Goal: Information Seeking & Learning: Get advice/opinions

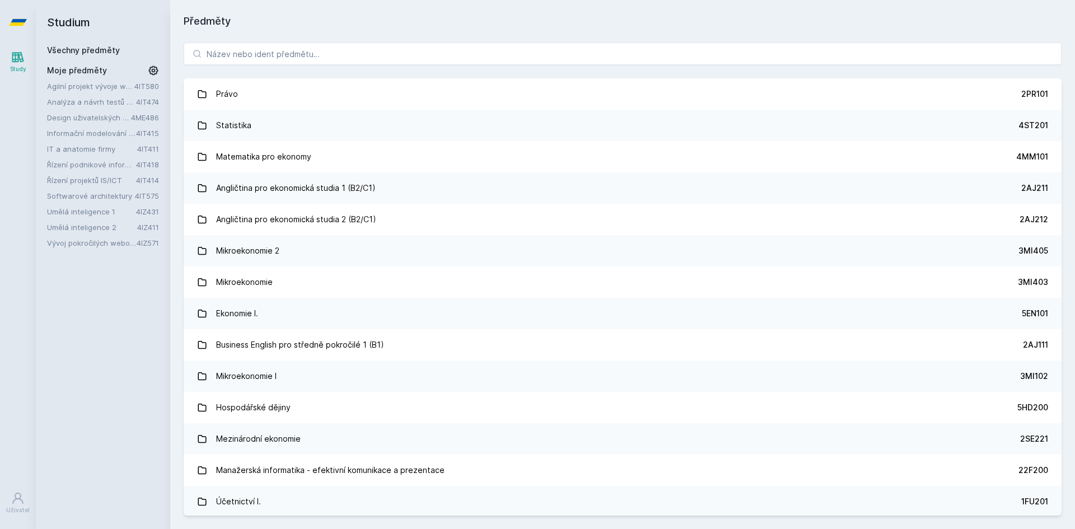
click at [95, 242] on link "Vývoj pokročilých webových aplikací v PHP" at bounding box center [92, 242] width 90 height 11
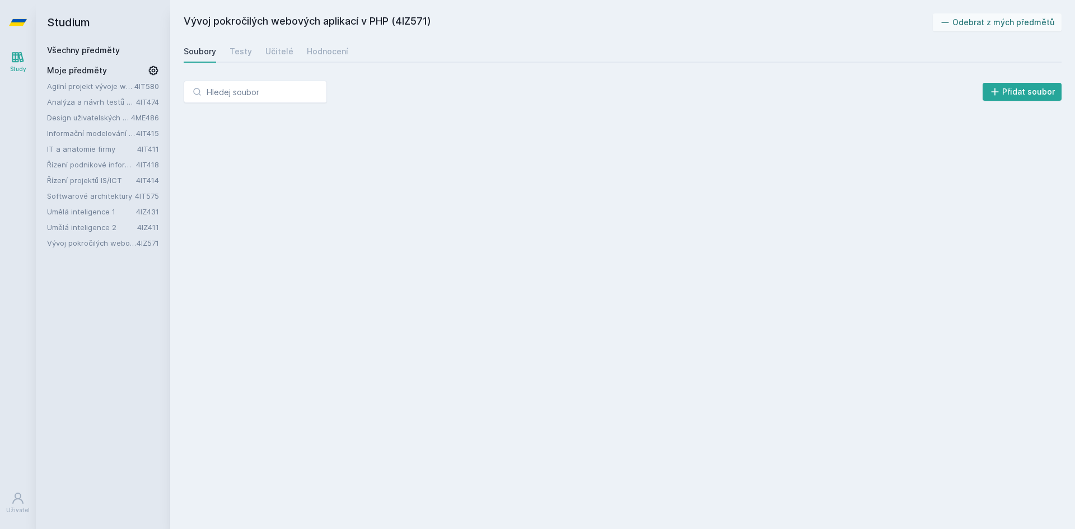
click at [92, 224] on link "Umělá inteligence 2" at bounding box center [92, 227] width 90 height 11
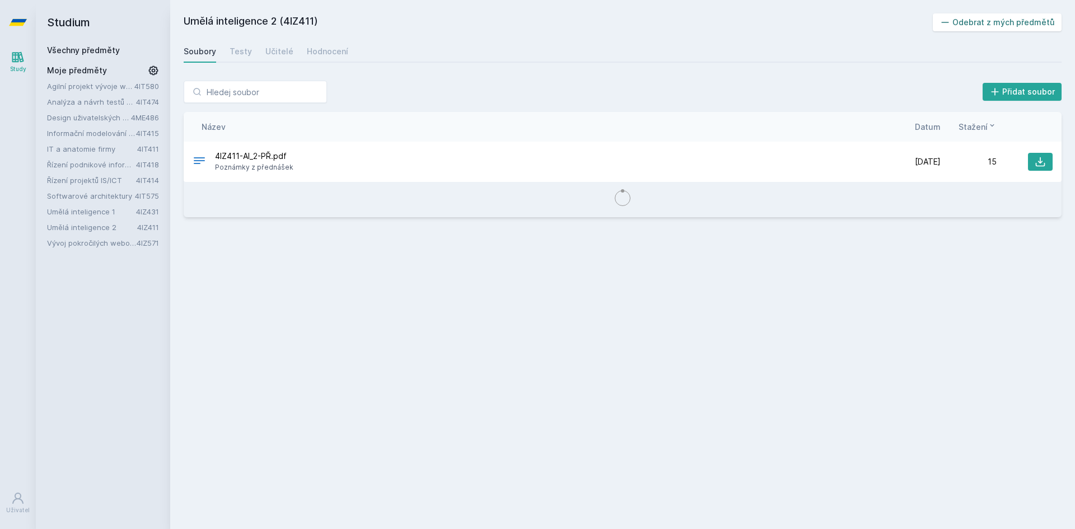
click at [1015, 28] on button "Odebrat z mých předmětů" at bounding box center [996, 22] width 129 height 18
click at [109, 207] on link "Umělá inteligence 1" at bounding box center [91, 211] width 89 height 11
click at [973, 27] on button "Odebrat z mých předmětů" at bounding box center [996, 22] width 129 height 18
click at [82, 197] on link "Softwarové architektury" at bounding box center [91, 195] width 88 height 11
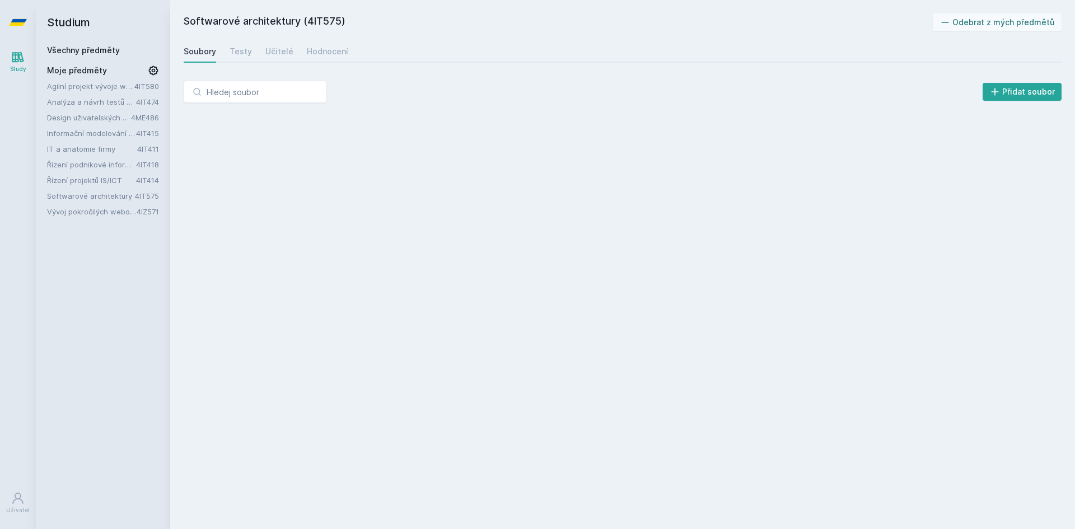
click at [83, 180] on link "Řízení projektů IS/ICT" at bounding box center [91, 180] width 89 height 11
click at [90, 164] on link "Řízení podnikové informatiky" at bounding box center [91, 164] width 89 height 11
click at [77, 151] on link "IT a anatomie firmy" at bounding box center [92, 148] width 90 height 11
click at [89, 134] on link "Informační modelování organizací" at bounding box center [91, 133] width 89 height 11
click at [969, 21] on button "Odebrat z mých předmětů" at bounding box center [996, 22] width 129 height 18
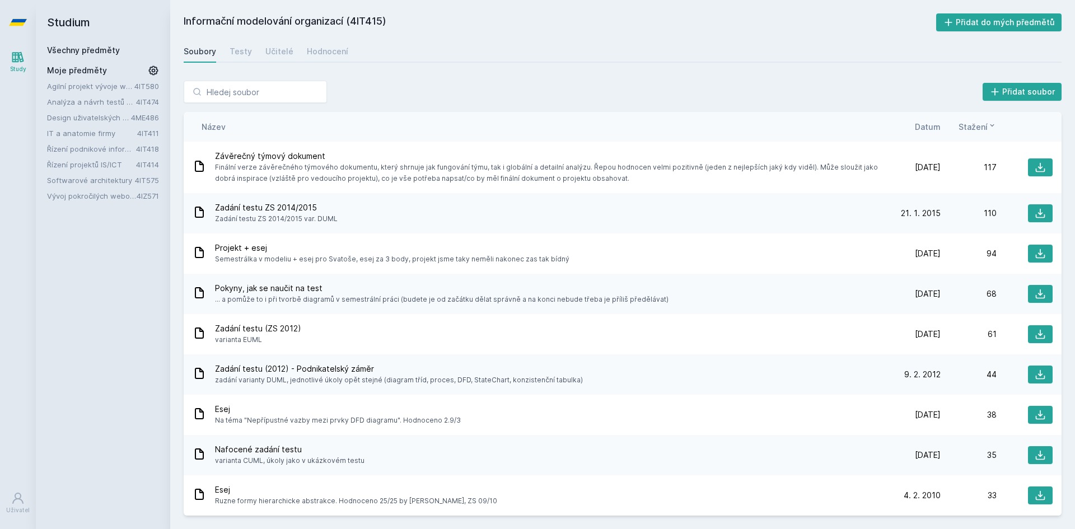
click at [85, 120] on link "Design uživatelských rozhraní" at bounding box center [89, 117] width 84 height 11
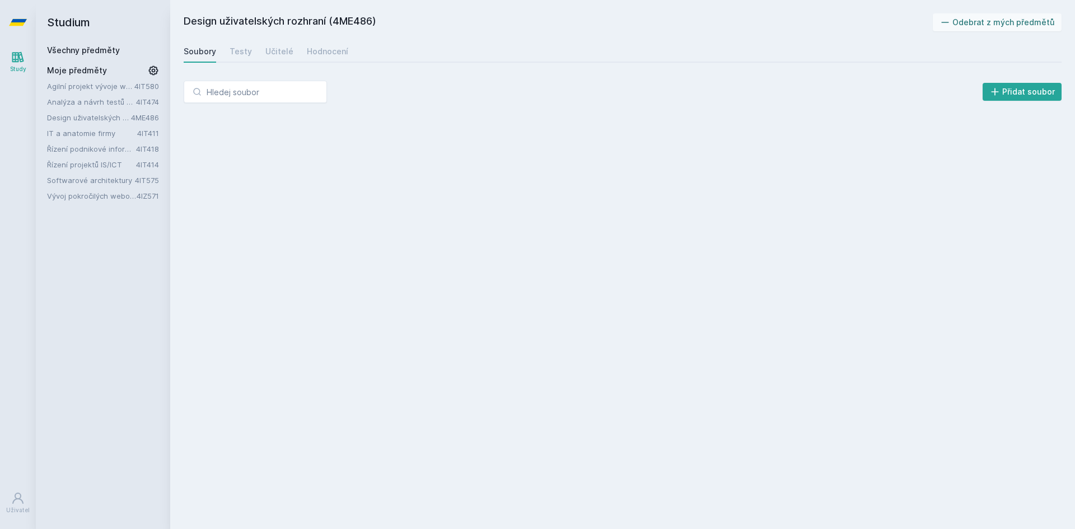
click at [91, 91] on link "Agilní projekt vývoje webové aplikace" at bounding box center [90, 86] width 87 height 11
click at [91, 99] on link "Analýza a návrh testů softwaru" at bounding box center [91, 101] width 89 height 11
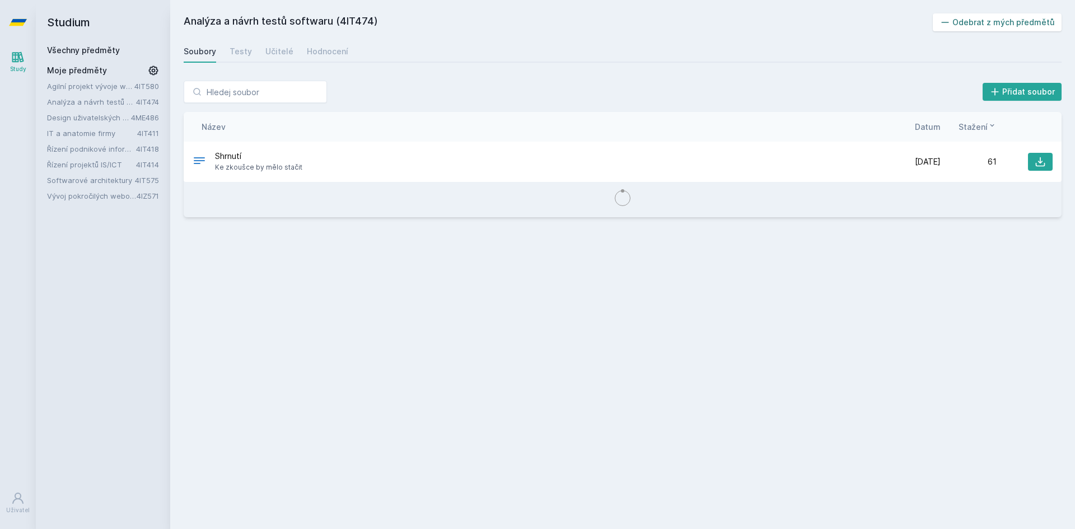
click at [1022, 20] on button "Odebrat z mých předmětů" at bounding box center [996, 22] width 129 height 18
click at [97, 89] on link "Agilní projekt vývoje webové aplikace" at bounding box center [90, 86] width 87 height 11
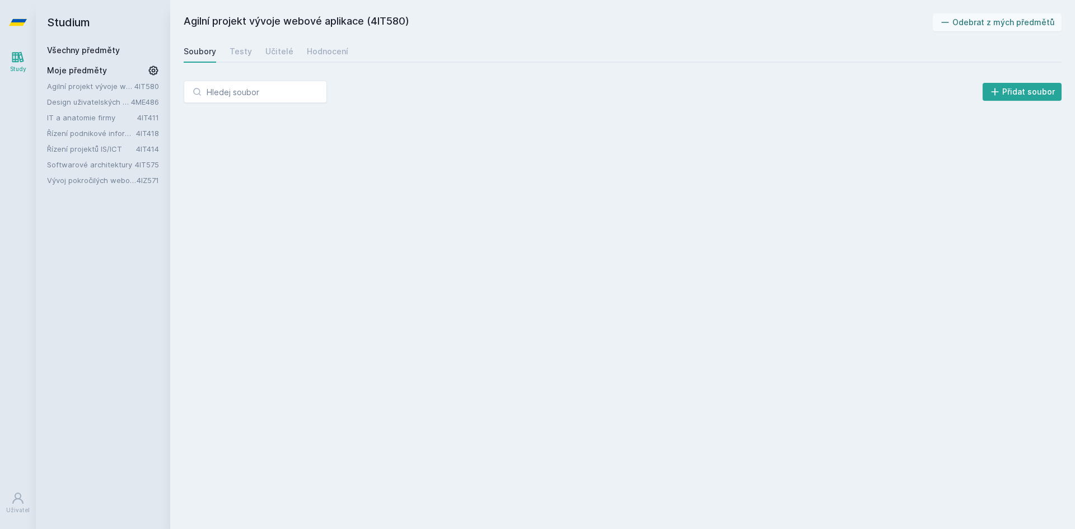
click at [94, 100] on link "Design uživatelských rozhraní" at bounding box center [89, 101] width 84 height 11
click at [88, 120] on link "IT a anatomie firmy" at bounding box center [92, 117] width 90 height 11
click at [91, 133] on link "Řízení podnikové informatiky" at bounding box center [91, 133] width 89 height 11
click at [88, 147] on link "Řízení projektů IS/ICT" at bounding box center [91, 148] width 89 height 11
click at [87, 168] on link "Softwarové architektury" at bounding box center [91, 164] width 88 height 11
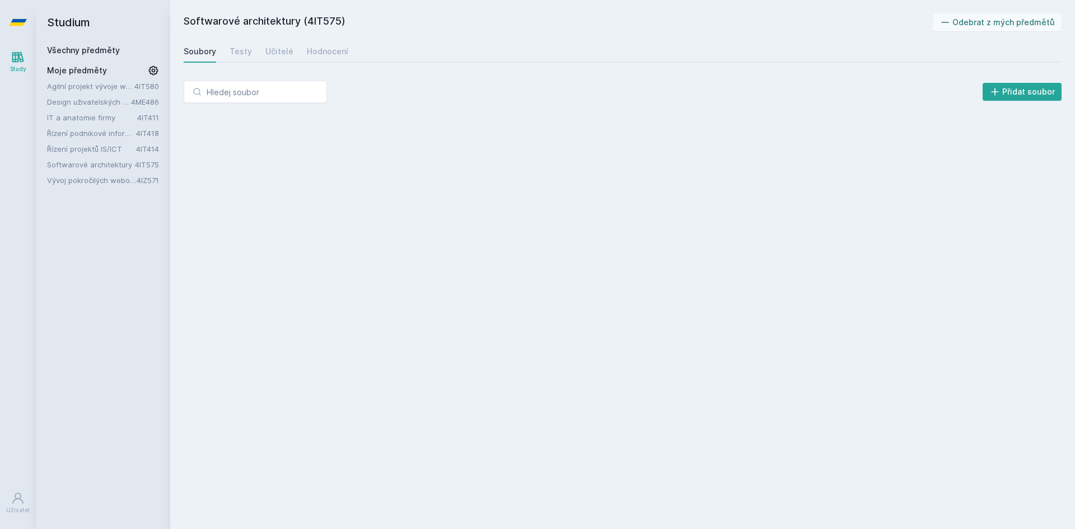
click at [91, 184] on link "Vývoj pokročilých webových aplikací v PHP" at bounding box center [92, 180] width 90 height 11
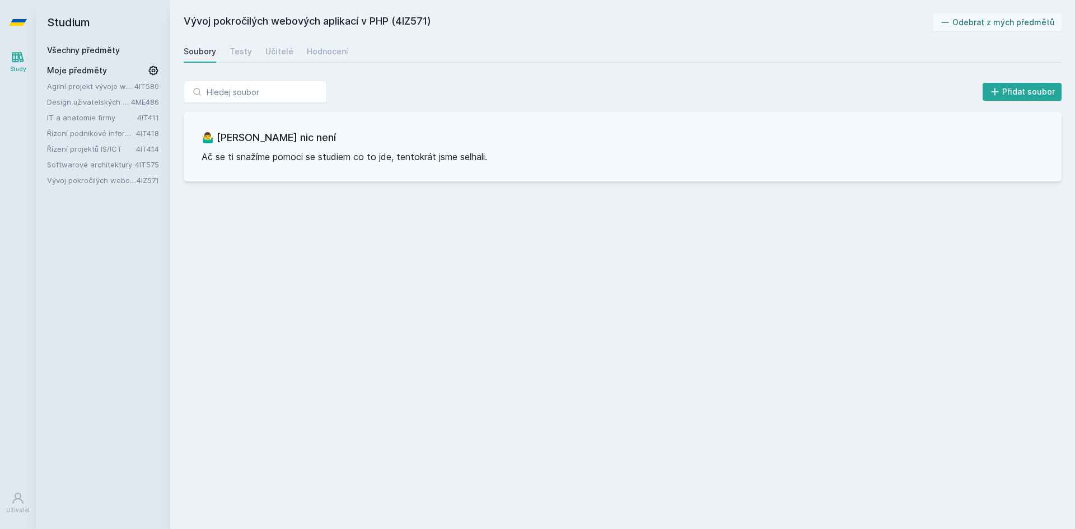
click at [91, 88] on link "Agilní projekt vývoje webové aplikace" at bounding box center [90, 86] width 87 height 11
click at [287, 49] on div "Učitelé" at bounding box center [279, 51] width 28 height 11
click at [326, 53] on div "Hodnocení" at bounding box center [327, 51] width 41 height 11
click at [91, 100] on link "Design uživatelských rozhraní" at bounding box center [89, 101] width 84 height 11
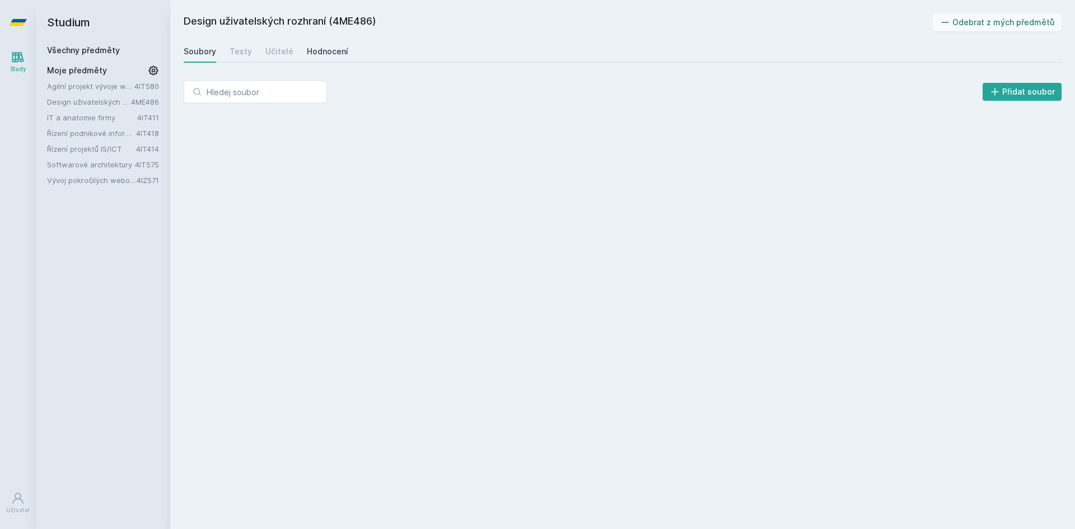
click at [324, 46] on div "Hodnocení" at bounding box center [327, 51] width 41 height 11
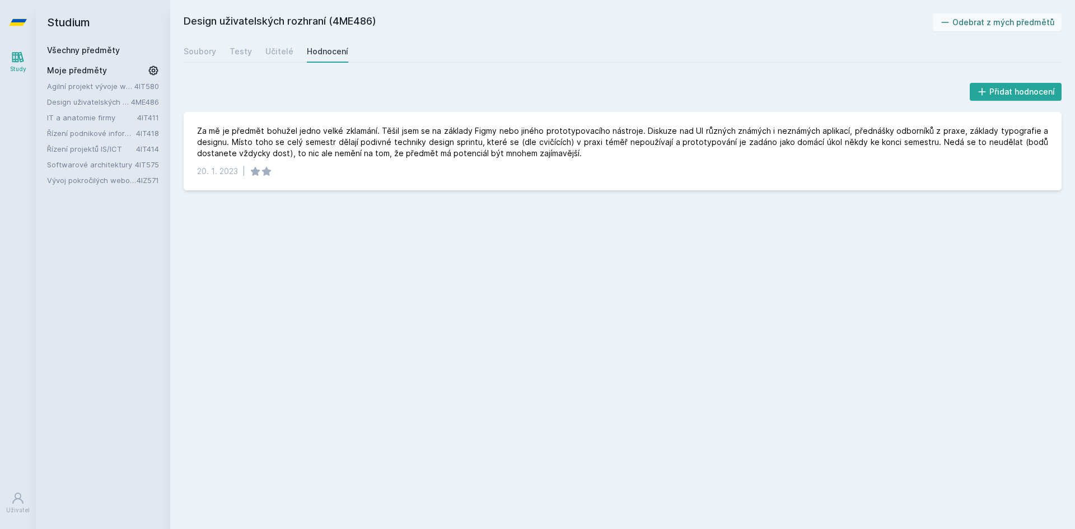
click at [87, 114] on link "IT a anatomie firmy" at bounding box center [92, 117] width 90 height 11
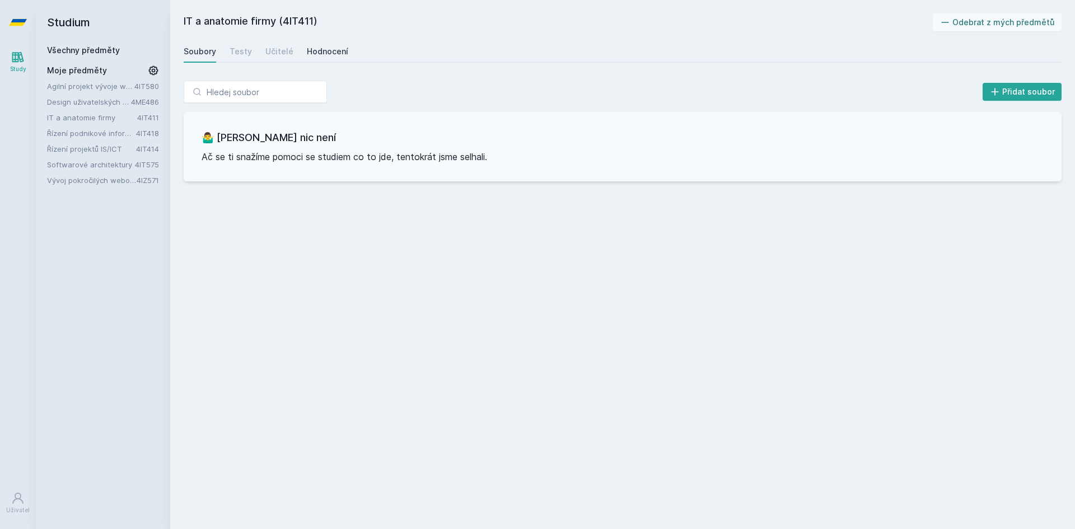
click at [313, 54] on div "Hodnocení" at bounding box center [327, 51] width 41 height 11
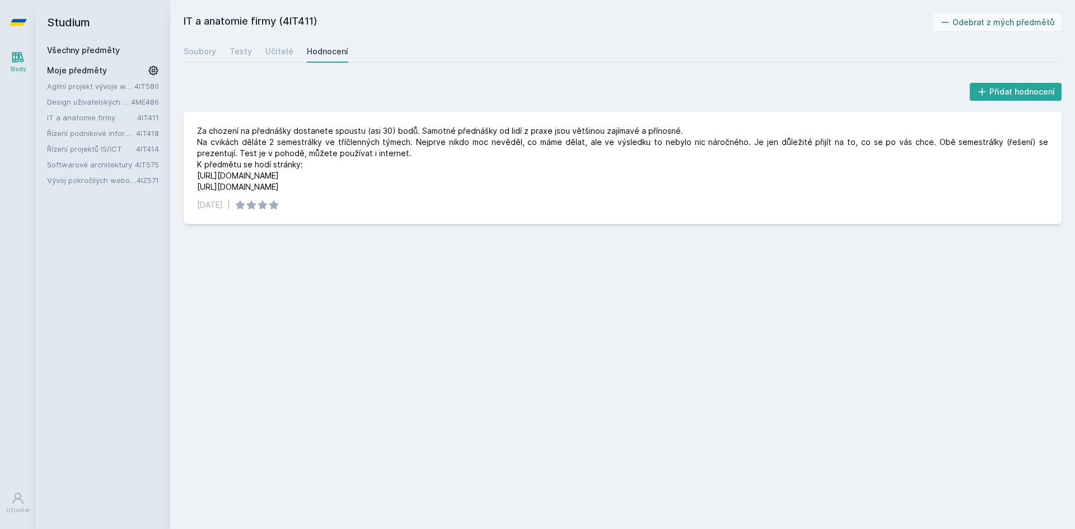
click at [87, 131] on link "Řízení podnikové informatiky" at bounding box center [91, 133] width 89 height 11
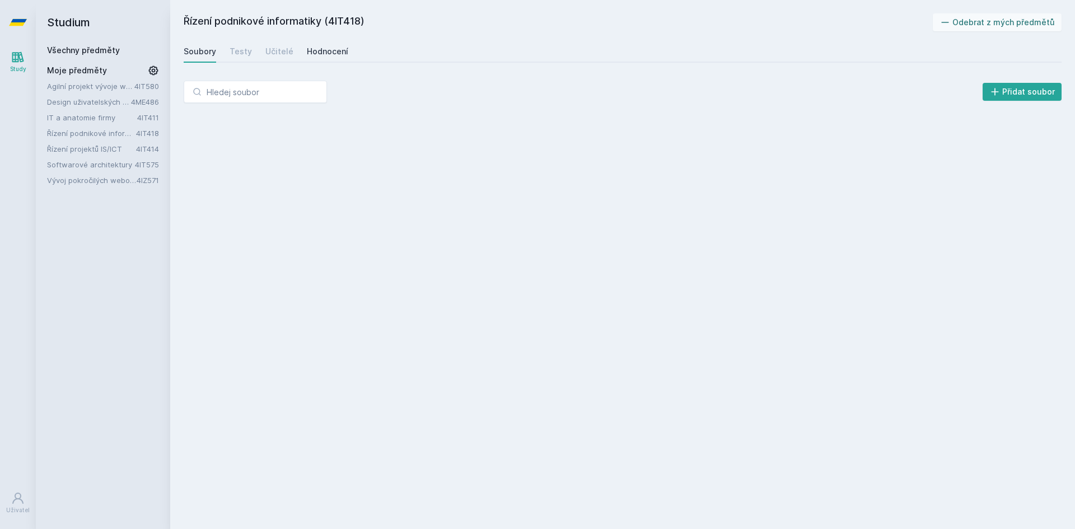
click at [325, 58] on link "Hodnocení" at bounding box center [327, 51] width 41 height 22
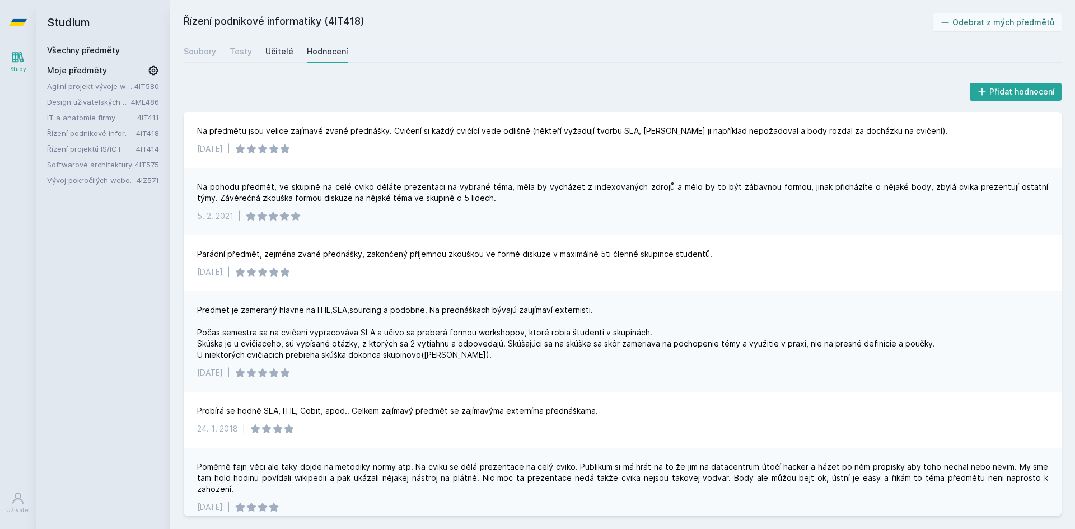
click at [284, 47] on div "Učitelé" at bounding box center [279, 51] width 28 height 11
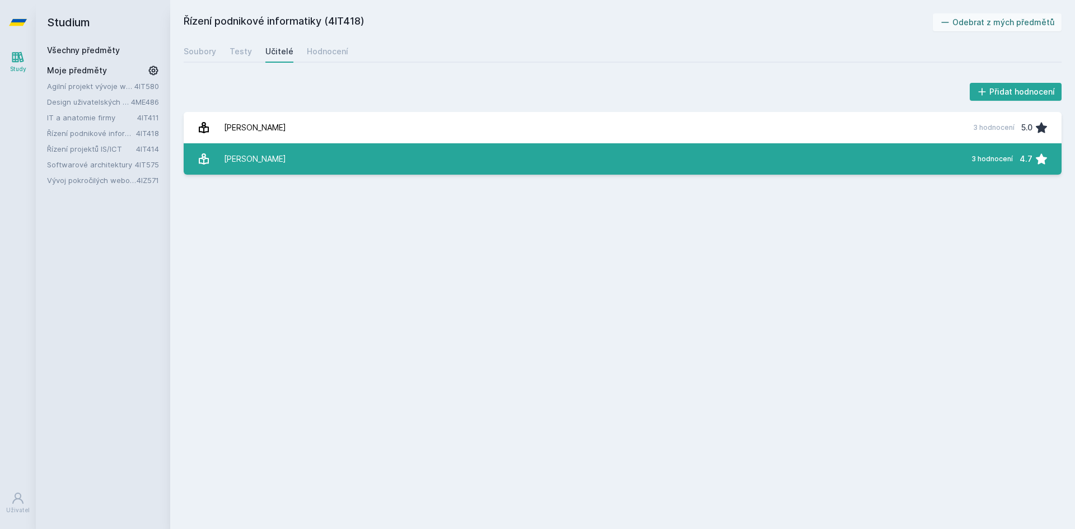
click at [329, 169] on link "[PERSON_NAME] 3 hodnocení 4.7" at bounding box center [623, 158] width 878 height 31
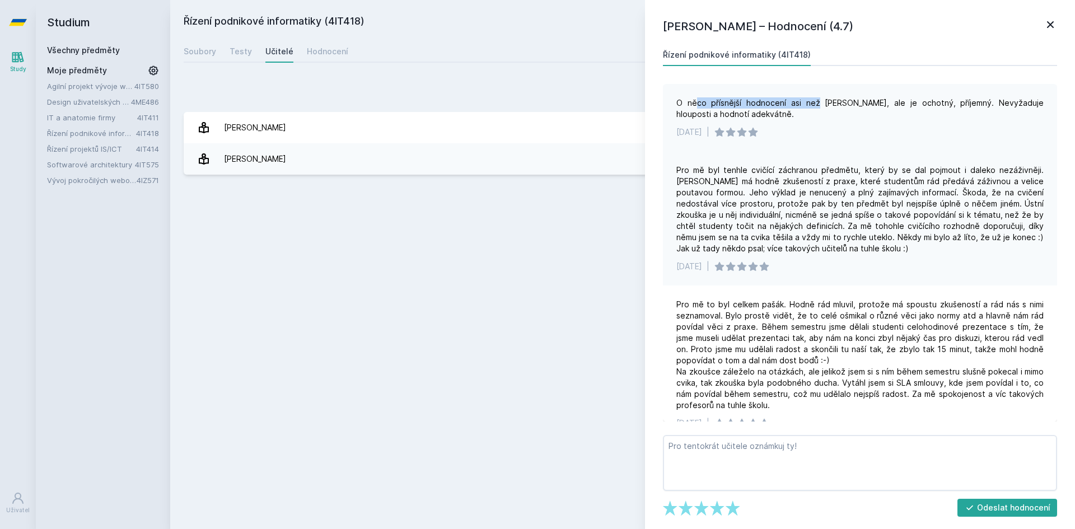
drag, startPoint x: 693, startPoint y: 101, endPoint x: 812, endPoint y: 100, distance: 119.2
click at [812, 100] on div "O něco přísnější hodnocení asi než [PERSON_NAME], ale je ochotný, příjemný. Nev…" at bounding box center [859, 108] width 367 height 22
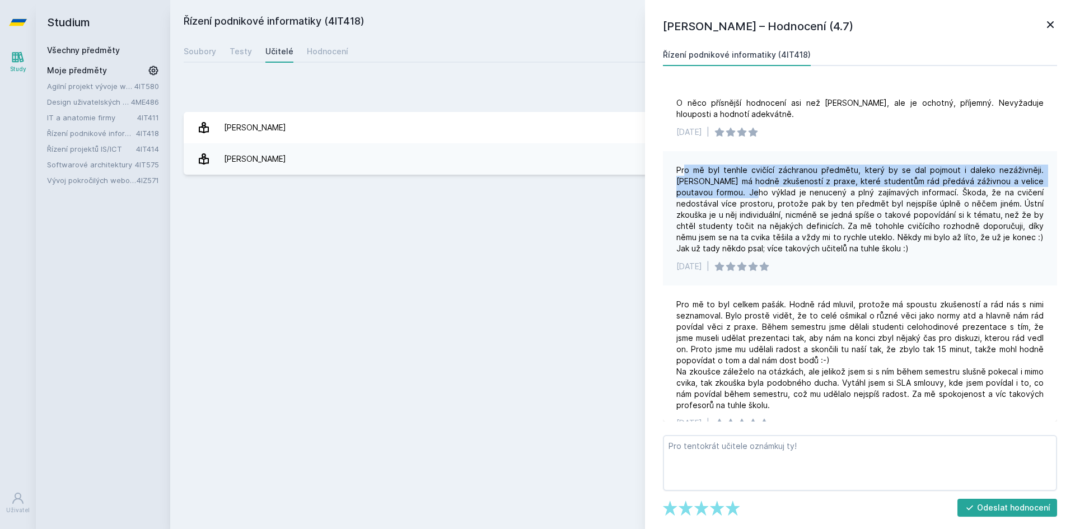
drag, startPoint x: 683, startPoint y: 168, endPoint x: 754, endPoint y: 189, distance: 74.0
click at [754, 189] on div "Pro mě byl tenhle cvičící záchranou předmětu, který by se dal pojmout i daleko …" at bounding box center [859, 210] width 367 height 90
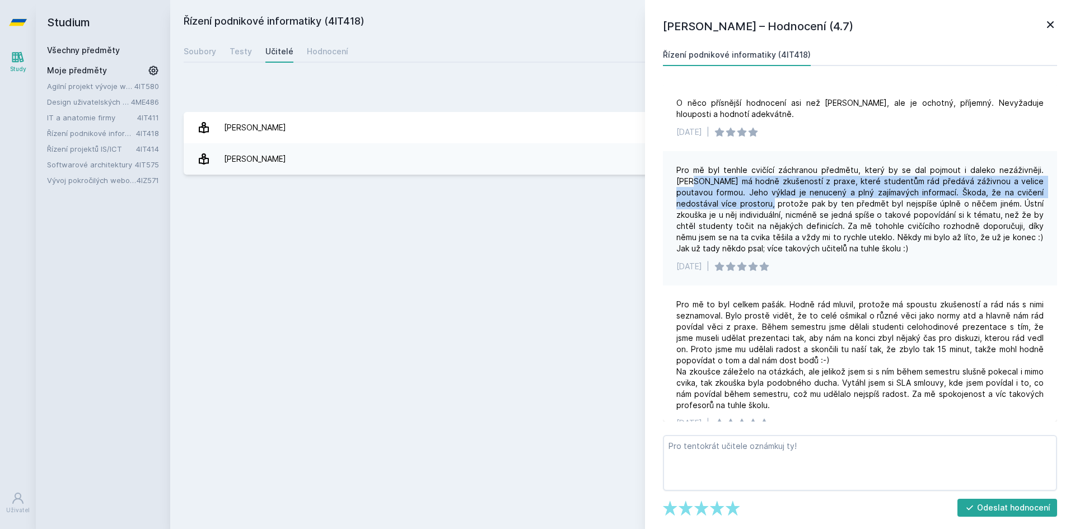
drag, startPoint x: 705, startPoint y: 181, endPoint x: 772, endPoint y: 205, distance: 71.3
click at [772, 205] on div "Pro mě byl tenhle cvičící záchranou předmětu, který by se dal pojmout i daleko …" at bounding box center [859, 210] width 367 height 90
drag, startPoint x: 903, startPoint y: 170, endPoint x: 957, endPoint y: 188, distance: 56.1
click at [957, 188] on div "Pro mě byl tenhle cvičící záchranou předmětu, který by se dal pojmout i daleko …" at bounding box center [859, 210] width 367 height 90
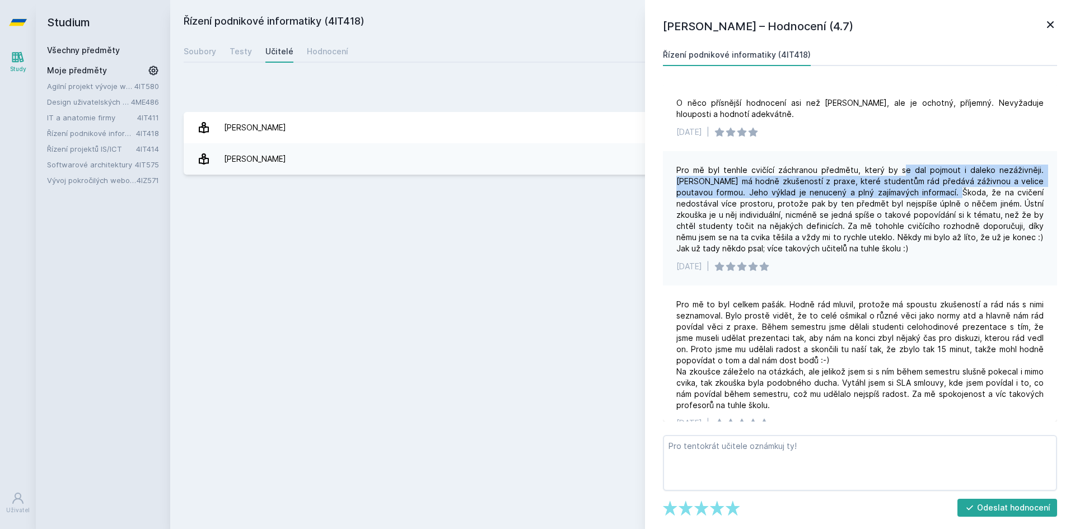
click at [957, 188] on div "Pro mě byl tenhle cvičící záchranou předmětu, který by se dal pojmout i daleko …" at bounding box center [859, 210] width 367 height 90
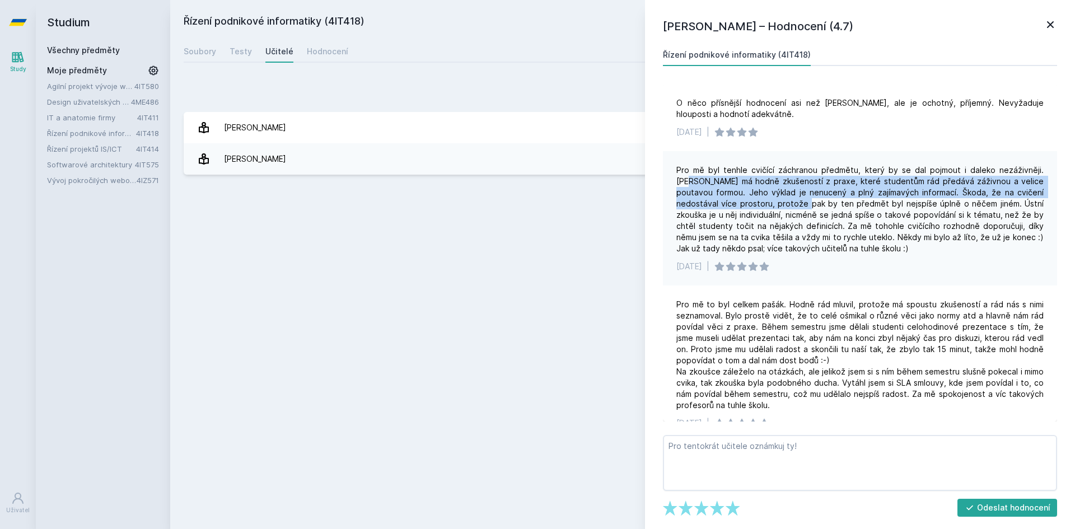
drag, startPoint x: 689, startPoint y: 181, endPoint x: 805, endPoint y: 206, distance: 119.1
click at [805, 206] on div "Pro mě byl tenhle cvičící záchranou předmětu, který by se dal pojmout i daleko …" at bounding box center [859, 210] width 367 height 90
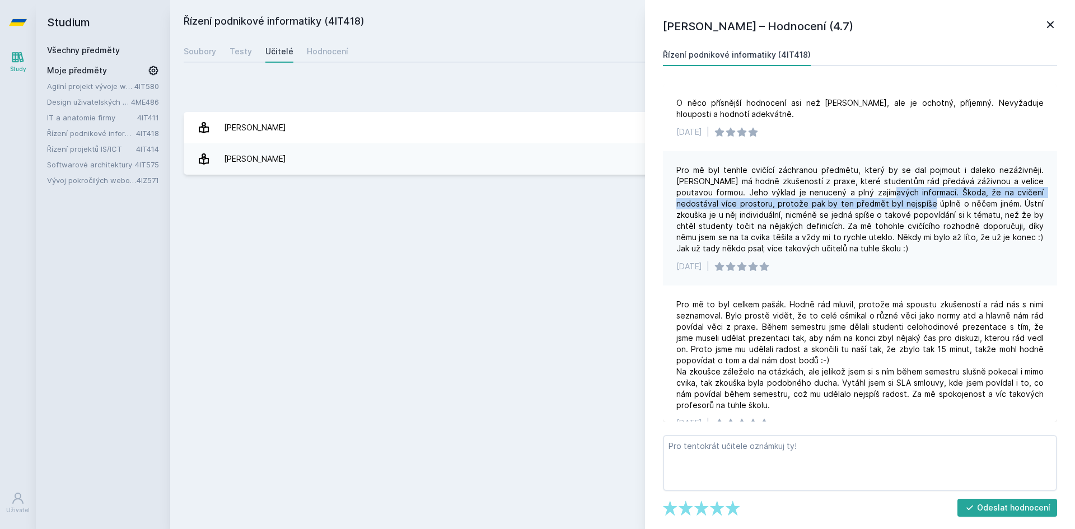
click at [929, 207] on div "Pro mě byl tenhle cvičící záchranou předmětu, který by se dal pojmout i daleko …" at bounding box center [859, 210] width 367 height 90
drag, startPoint x: 749, startPoint y: 205, endPoint x: 797, endPoint y: 210, distance: 48.3
click at [797, 210] on div "Pro mě byl tenhle cvičící záchranou předmětu, který by se dal pojmout i daleko …" at bounding box center [859, 210] width 367 height 90
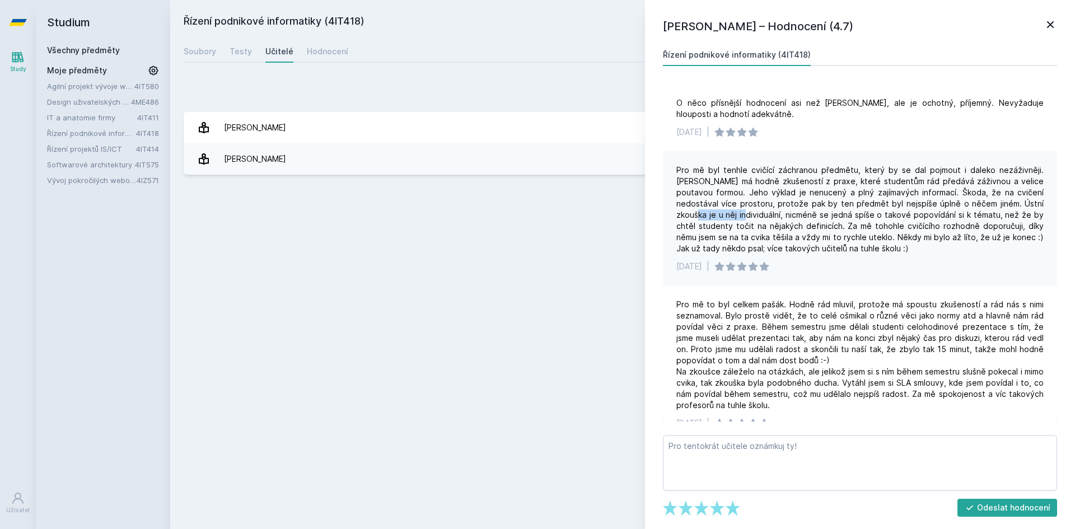
drag, startPoint x: 699, startPoint y: 215, endPoint x: 744, endPoint y: 219, distance: 45.5
click at [744, 219] on div "Pro mě byl tenhle cvičící záchranou předmětu, který by se dal pojmout i daleko …" at bounding box center [859, 210] width 367 height 90
drag, startPoint x: 738, startPoint y: 224, endPoint x: 779, endPoint y: 225, distance: 41.4
click at [779, 225] on div "Pro mě byl tenhle cvičící záchranou předmětu, který by se dal pojmout i daleko …" at bounding box center [859, 210] width 367 height 90
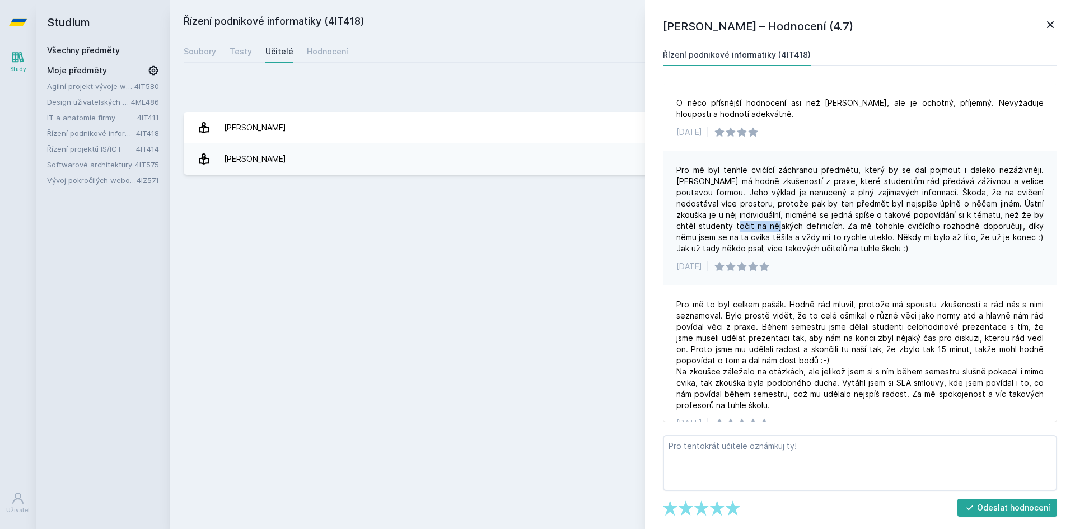
click at [779, 225] on div "Pro mě byl tenhle cvičící záchranou předmětu, který by se dal pojmout i daleko …" at bounding box center [859, 210] width 367 height 90
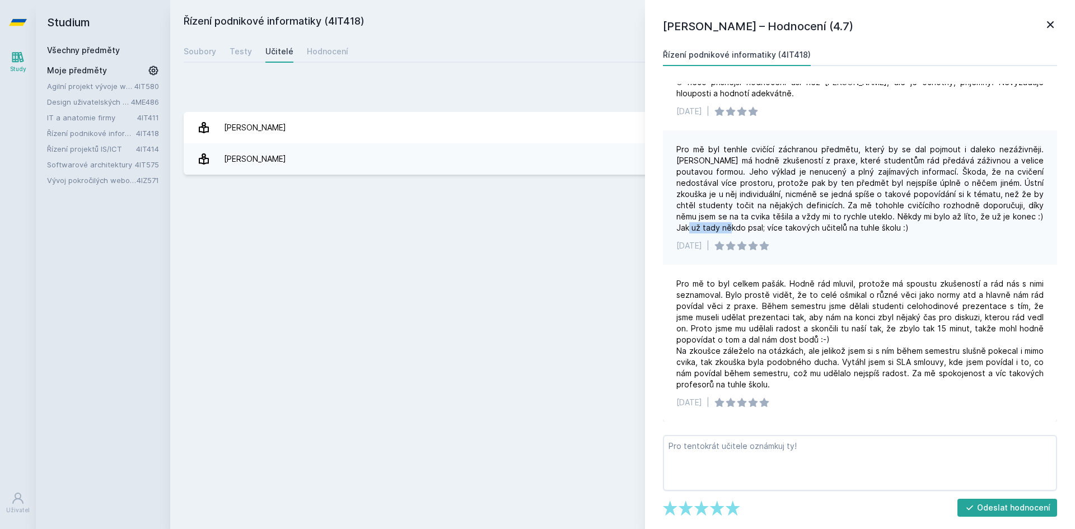
drag, startPoint x: 689, startPoint y: 233, endPoint x: 732, endPoint y: 231, distance: 43.2
click at [732, 231] on div "Pro mě byl tenhle cvičící záchranou předmětu, který by se dal pojmout i daleko …" at bounding box center [859, 189] width 367 height 90
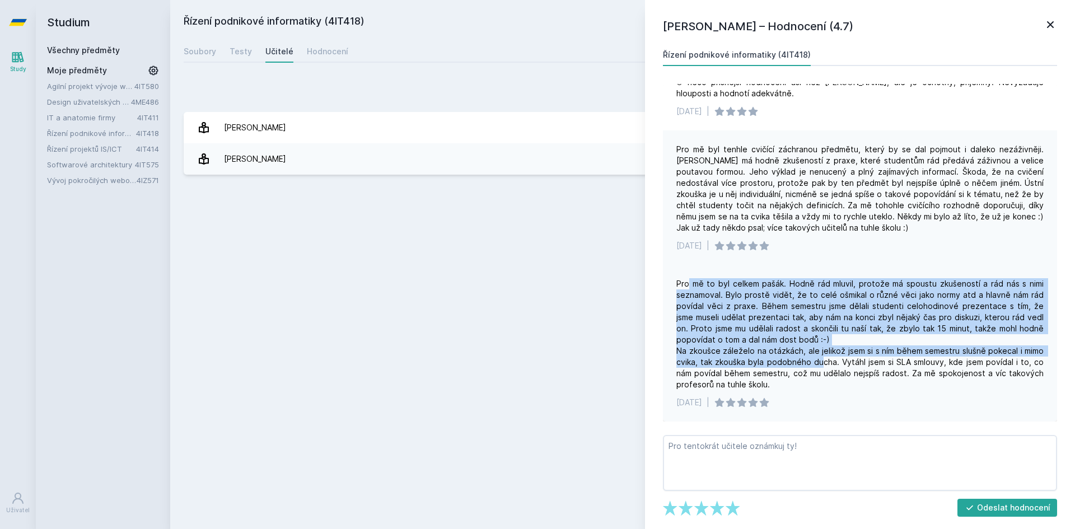
drag, startPoint x: 688, startPoint y: 279, endPoint x: 820, endPoint y: 366, distance: 157.6
click at [820, 366] on div "Pro mě to byl celkem pašák. Hodně rád mluvil, protože má spoustu zkušeností a r…" at bounding box center [859, 334] width 367 height 112
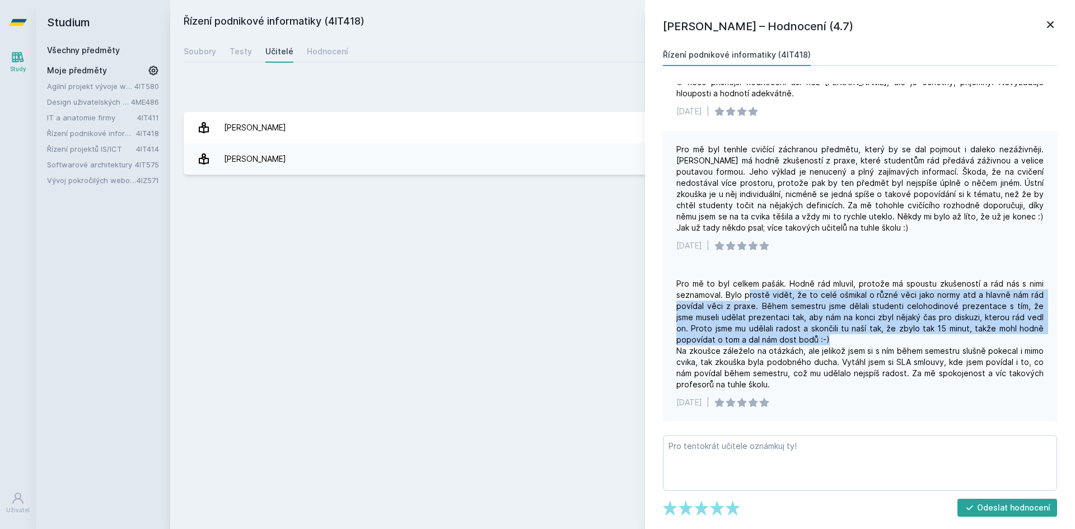
drag, startPoint x: 749, startPoint y: 296, endPoint x: 842, endPoint y: 345, distance: 104.9
click at [842, 345] on div "Pro mě to byl celkem pašák. Hodně rád mluvil, protože má spoustu zkušeností a r…" at bounding box center [859, 334] width 367 height 112
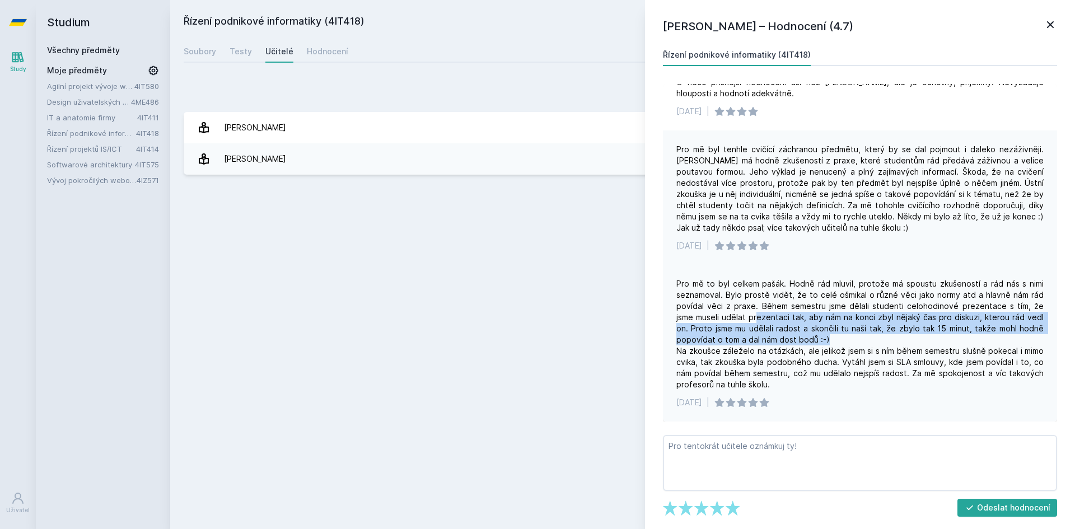
drag, startPoint x: 737, startPoint y: 313, endPoint x: 828, endPoint y: 342, distance: 96.1
click at [828, 342] on div "Pro mě to byl celkem pašák. Hodně rád mluvil, protože má spoustu zkušeností a r…" at bounding box center [859, 334] width 367 height 112
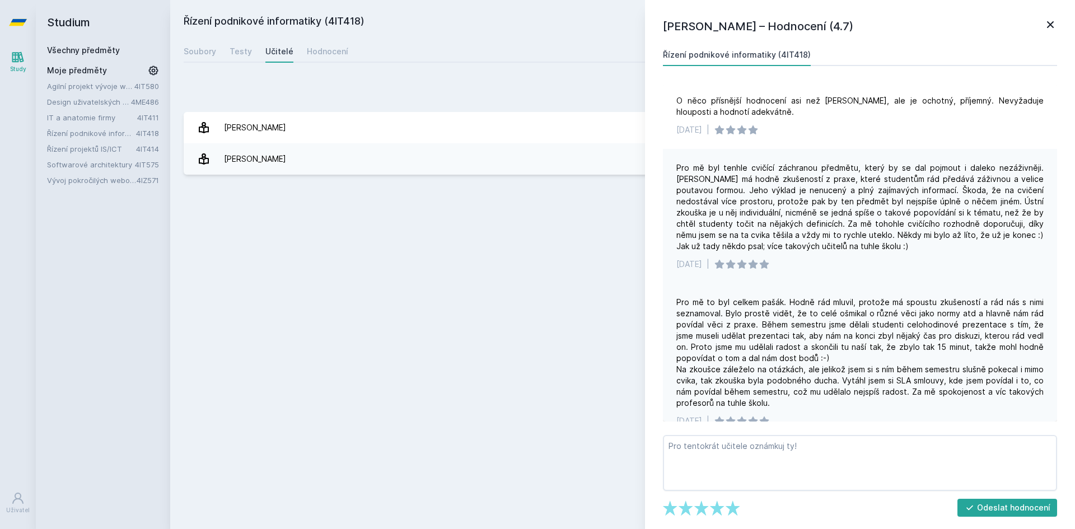
scroll to position [0, 0]
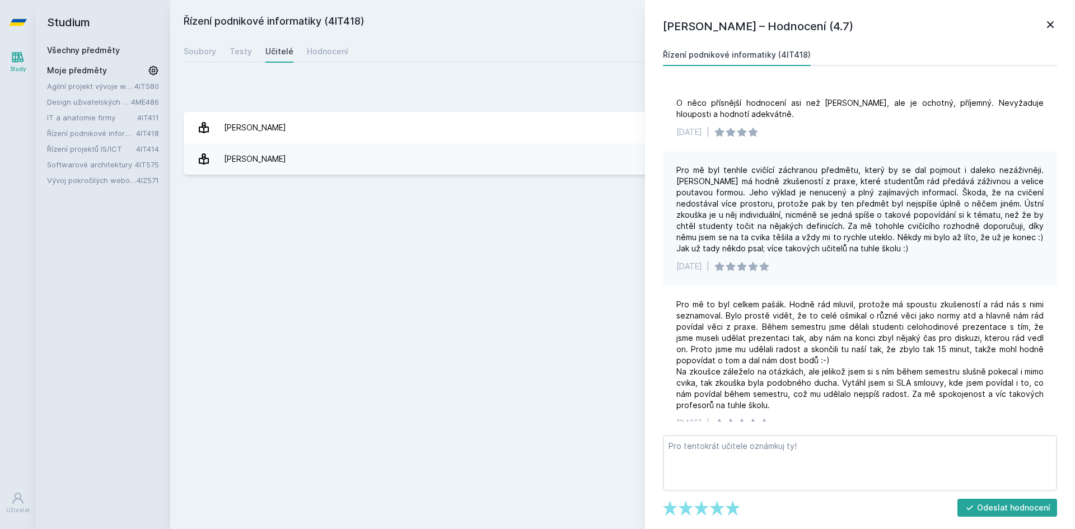
click at [561, 282] on div "Řízení podnikové informatiky (4IT418) Odebrat z mých předmětů [GEOGRAPHIC_DATA]…" at bounding box center [623, 264] width 878 height 502
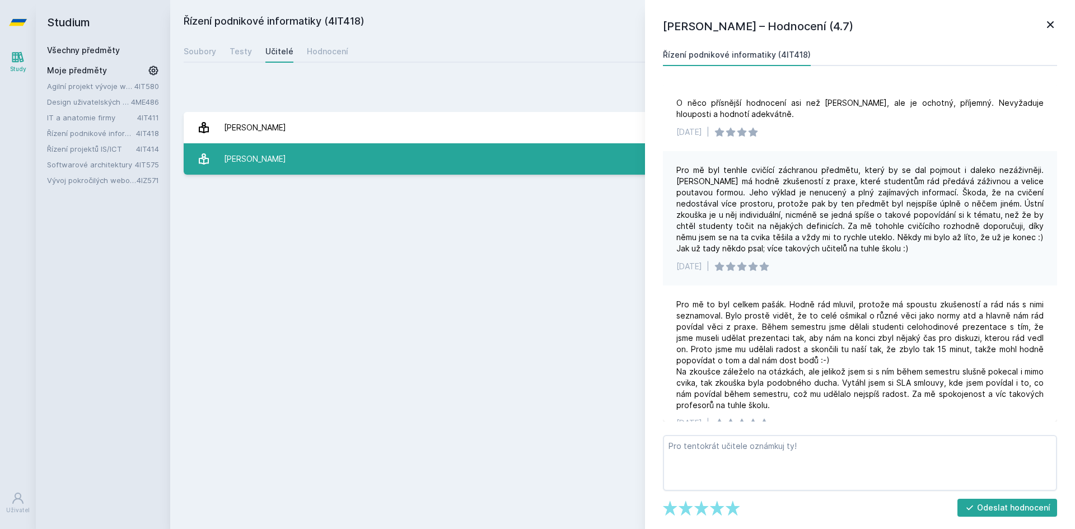
click at [293, 160] on link "[PERSON_NAME] 3 hodnocení 4.7" at bounding box center [623, 158] width 878 height 31
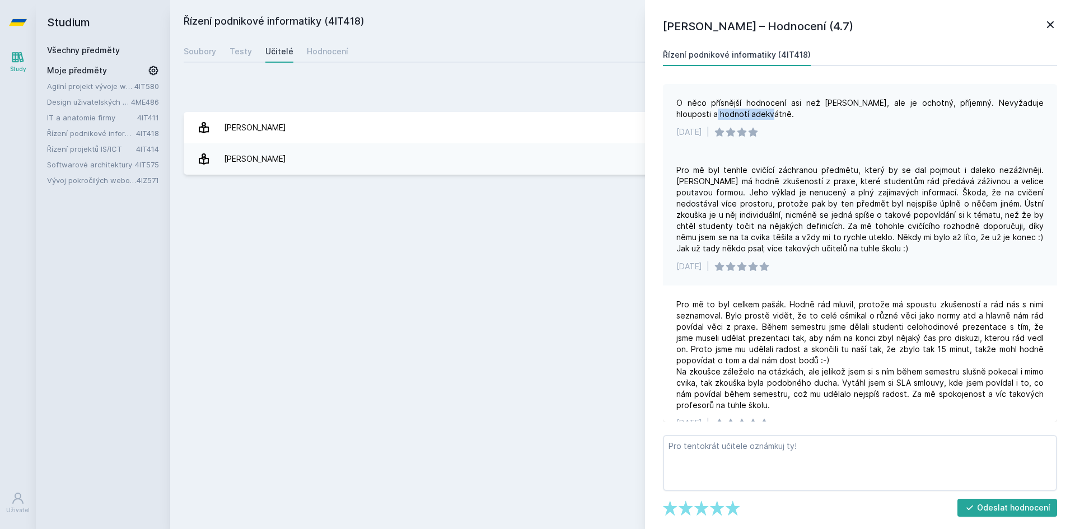
drag, startPoint x: 696, startPoint y: 111, endPoint x: 785, endPoint y: 112, distance: 88.4
click at [785, 112] on div "O něco přísnější hodnocení asi než [PERSON_NAME], ale je ochotný, příjemný. Nev…" at bounding box center [859, 108] width 367 height 22
click at [1051, 29] on icon at bounding box center [1049, 24] width 13 height 13
